Goal: Ask a question

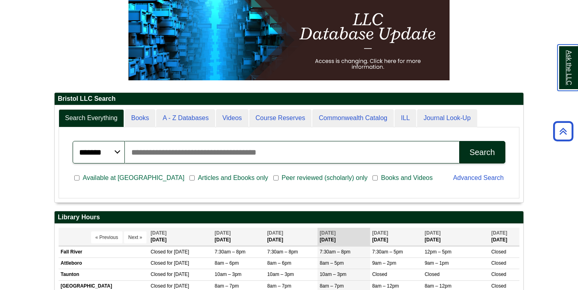
scroll to position [97, 469]
click at [181, 157] on input "Search articles, books, journals & more" at bounding box center [292, 152] width 335 height 22
click at [161, 148] on input "Search articles, books, journals & more" at bounding box center [292, 152] width 335 height 22
type input "**********"
click at [459, 141] on button "Search" at bounding box center [482, 152] width 46 height 22
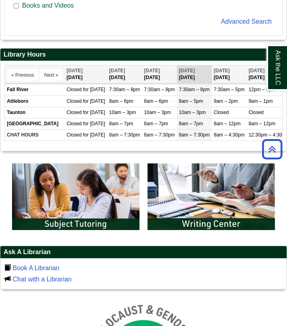
scroll to position [314, 0]
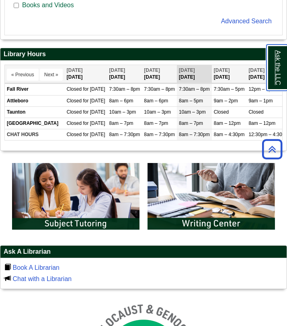
click at [280, 61] on link "Ask the LLC" at bounding box center [276, 68] width 21 height 46
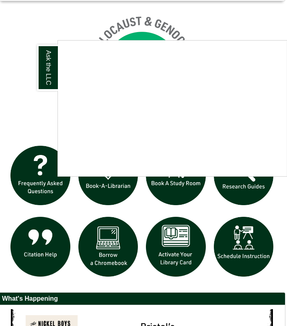
scroll to position [605, 2]
